Goal: Task Accomplishment & Management: Use online tool/utility

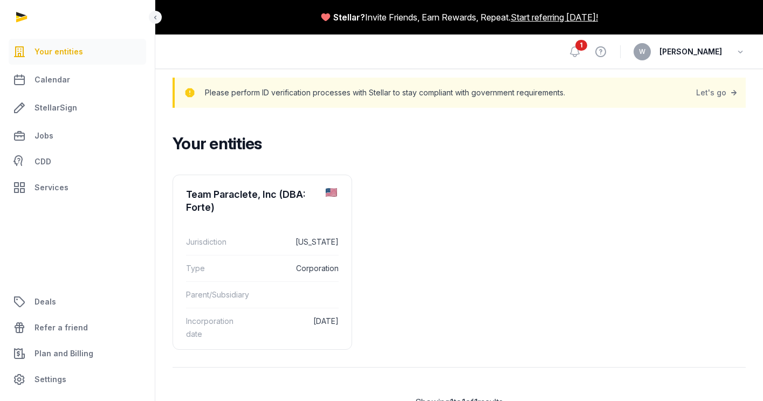
click at [587, 46] on span "1" at bounding box center [581, 45] width 12 height 11
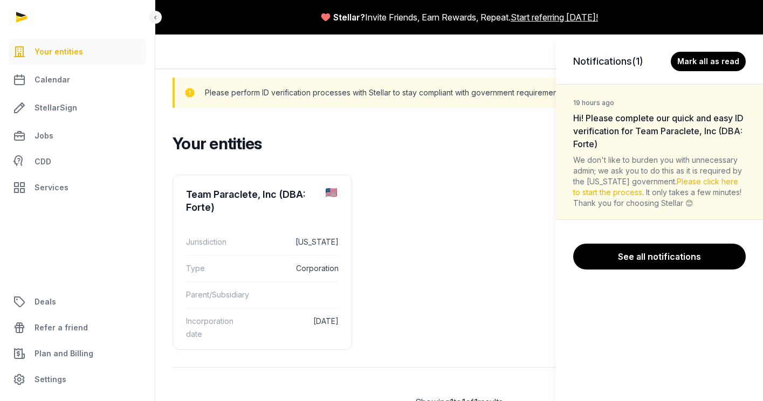
click at [508, 147] on div "Notifications (1) [PERSON_NAME] all as read 19 hours ago Hi! Please complete ou…" at bounding box center [381, 200] width 763 height 401
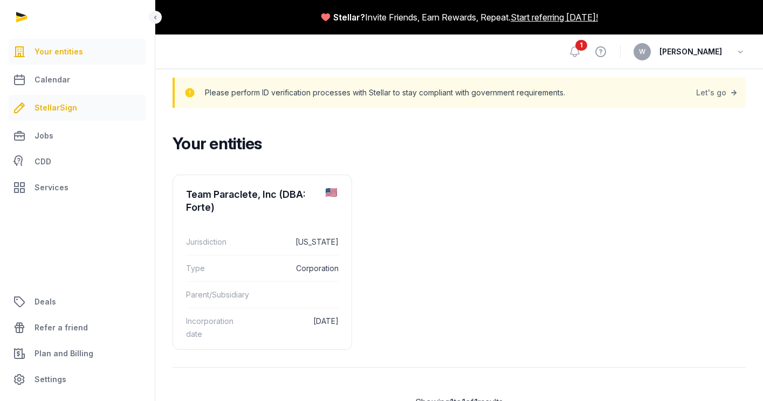
click at [84, 110] on link "StellarSign" at bounding box center [77, 108] width 137 height 26
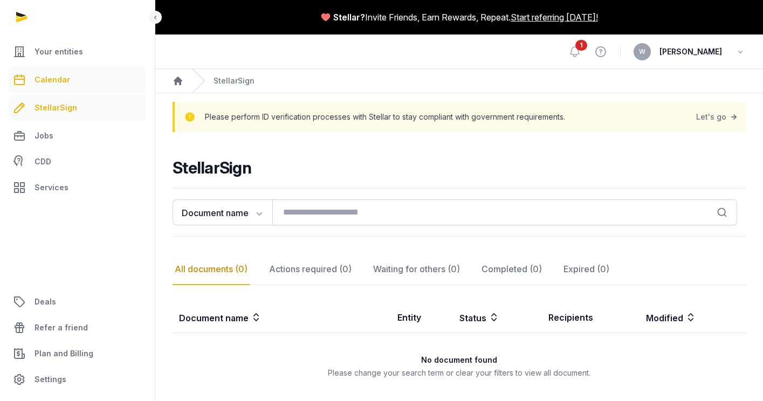
click at [72, 82] on link "Calendar" at bounding box center [77, 80] width 137 height 26
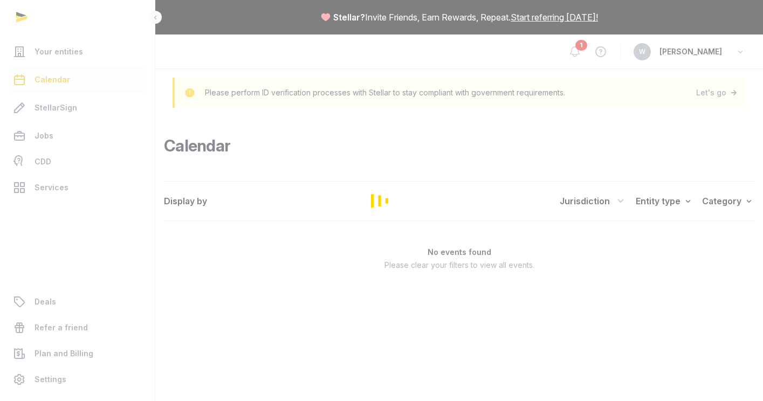
scroll to position [59, 0]
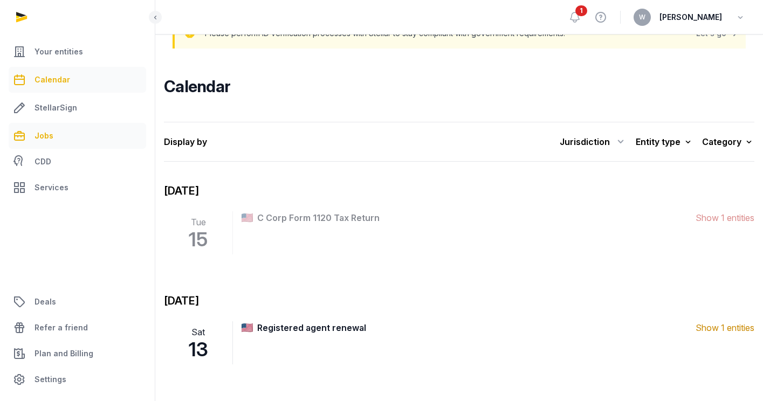
click at [63, 123] on link "Jobs" at bounding box center [77, 136] width 137 height 26
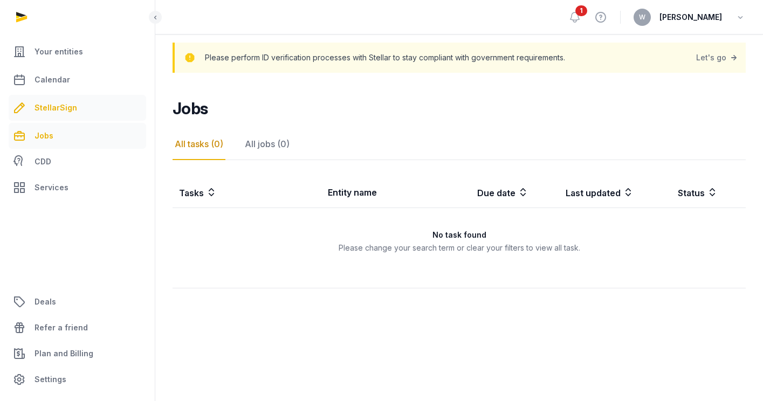
click at [64, 100] on link "StellarSign" at bounding box center [77, 108] width 137 height 26
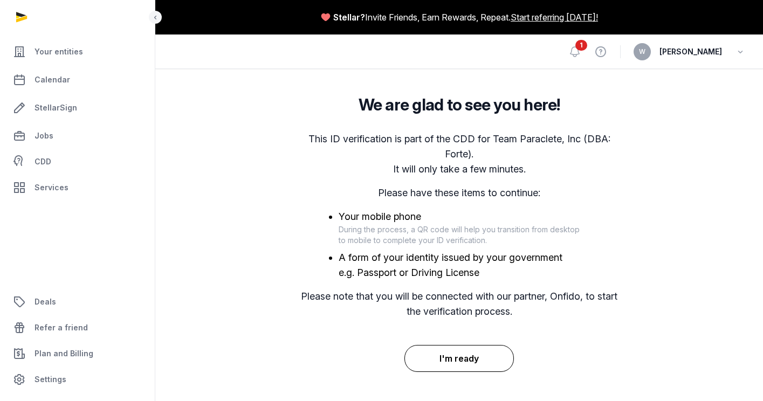
click at [467, 362] on button "I'm ready" at bounding box center [458, 358] width 109 height 27
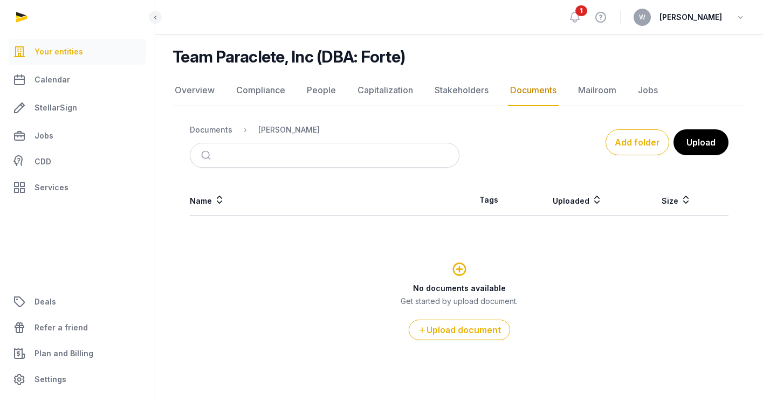
scroll to position [115, 0]
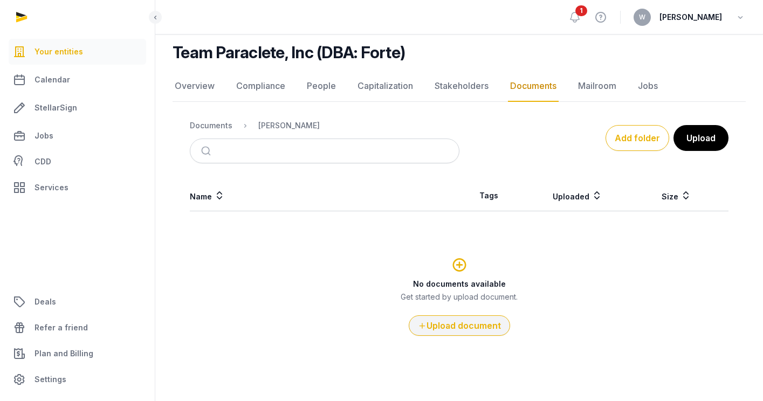
click at [449, 326] on button "Upload document" at bounding box center [458, 325] width 101 height 20
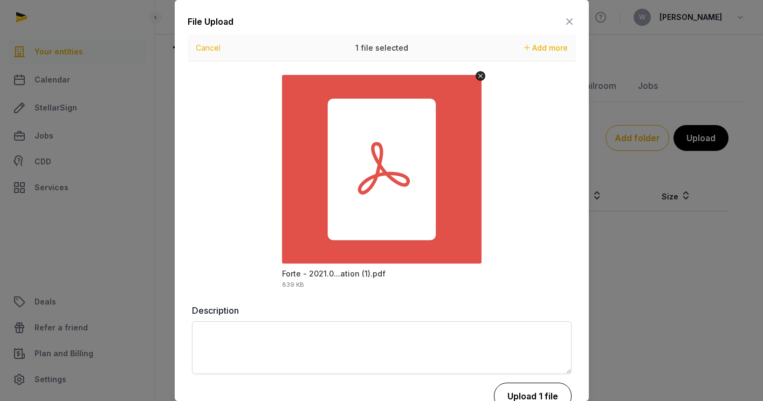
click at [518, 392] on button "Upload 1 file" at bounding box center [533, 396] width 78 height 27
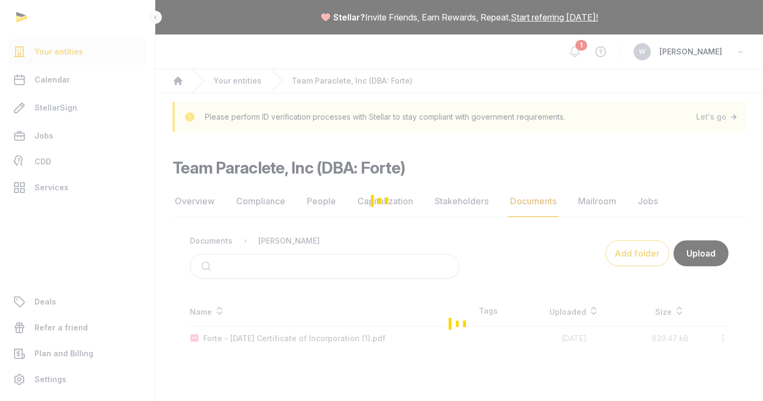
scroll to position [0, 0]
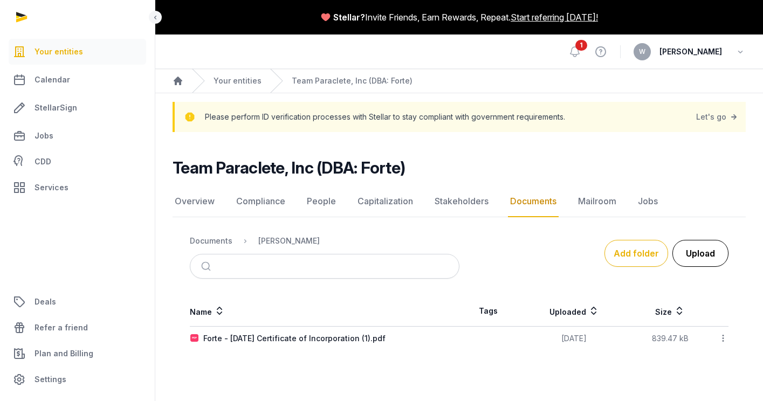
click at [699, 254] on button "Upload" at bounding box center [700, 253] width 56 height 27
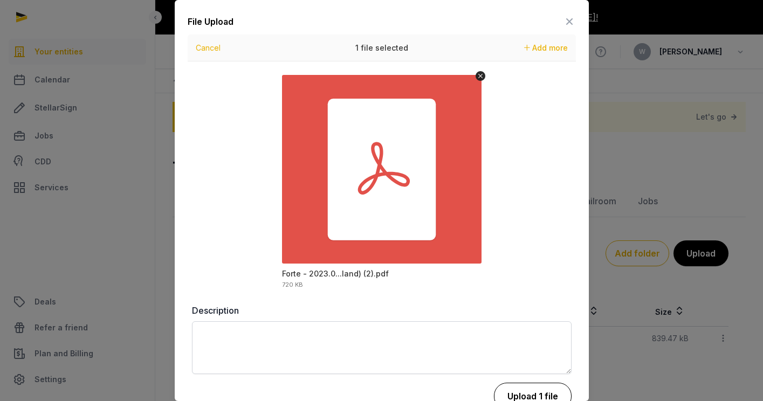
click at [517, 389] on button "Upload 1 file" at bounding box center [533, 396] width 78 height 27
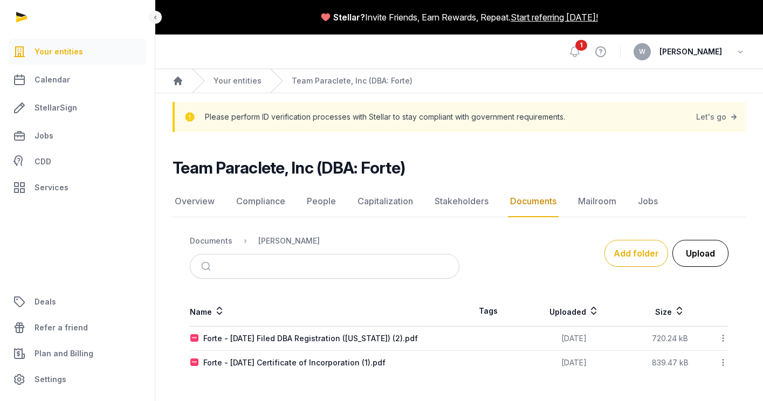
click at [695, 250] on button "Upload" at bounding box center [700, 253] width 56 height 27
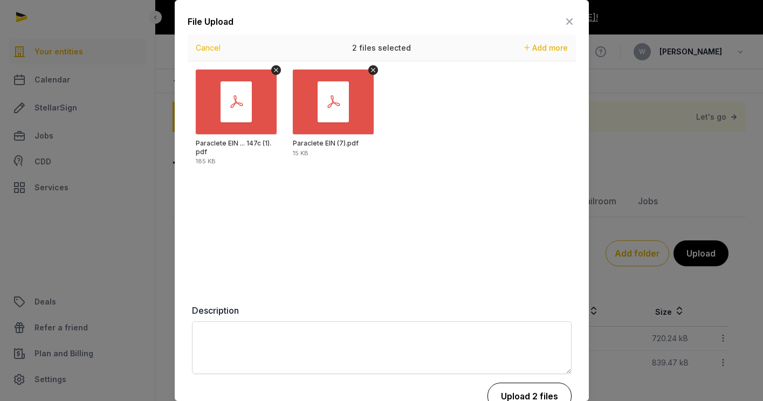
click at [520, 390] on button "Upload 2 files" at bounding box center [529, 396] width 84 height 27
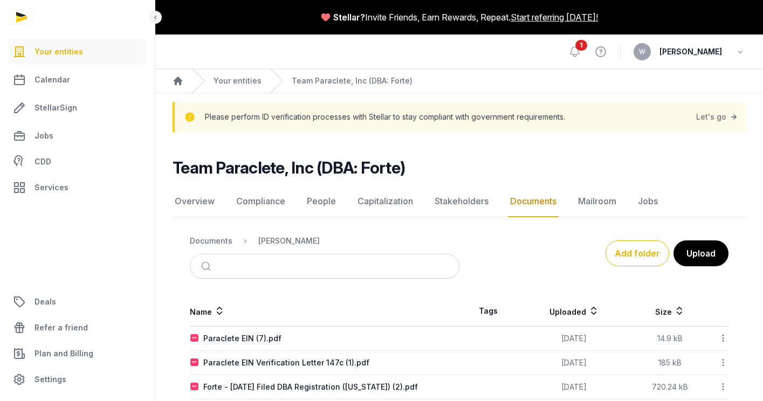
scroll to position [44, 0]
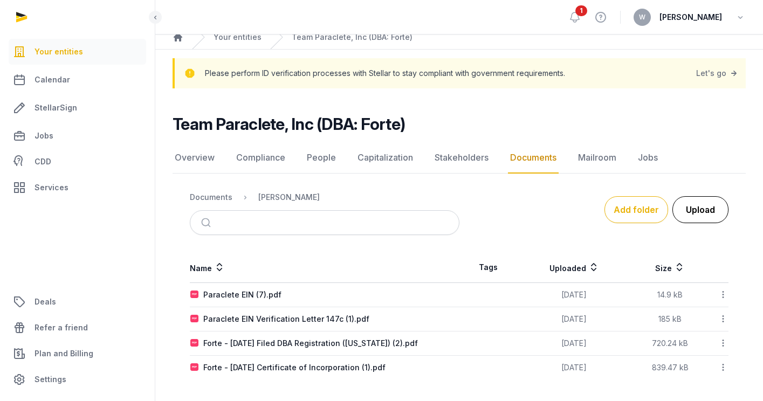
click at [694, 204] on button "Upload" at bounding box center [700, 209] width 56 height 27
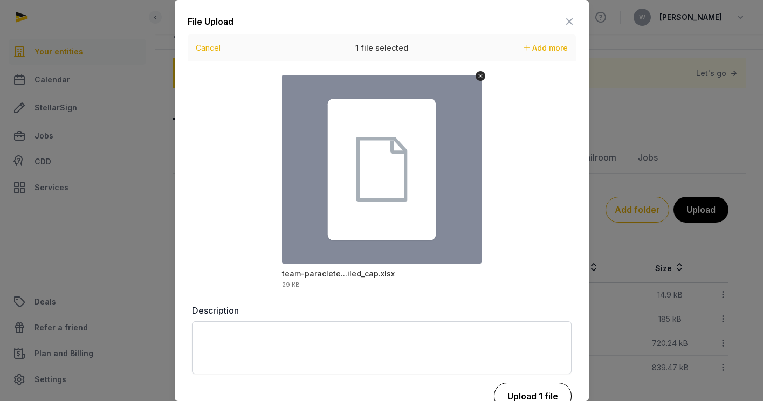
click at [517, 398] on button "Upload 1 file" at bounding box center [533, 396] width 78 height 27
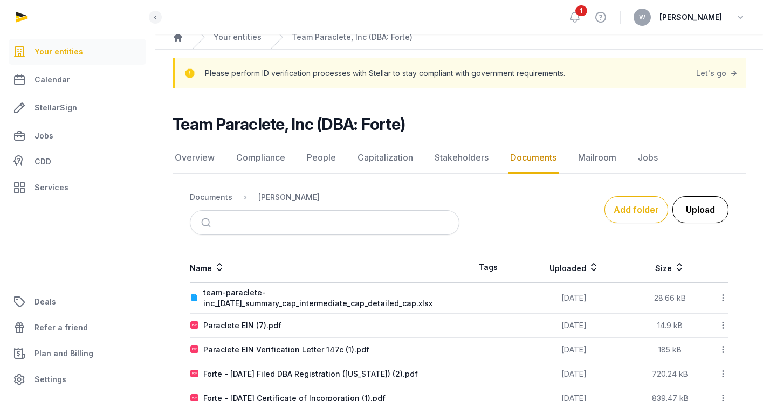
click at [708, 206] on button "Upload" at bounding box center [700, 209] width 56 height 27
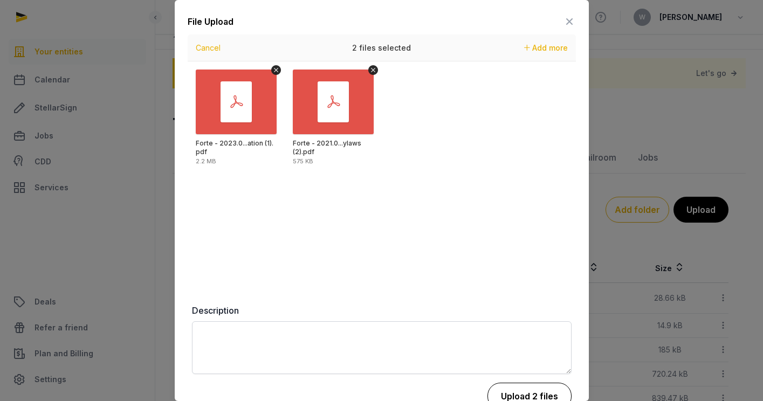
click at [520, 385] on button "Upload 2 files" at bounding box center [529, 396] width 84 height 27
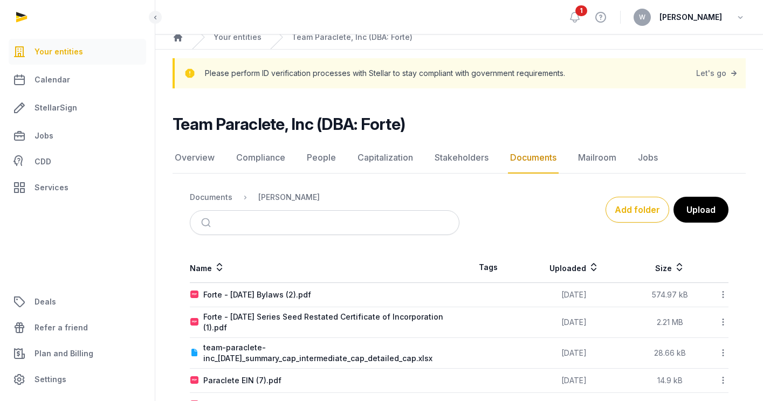
scroll to position [129, 0]
